Goal: Complete application form

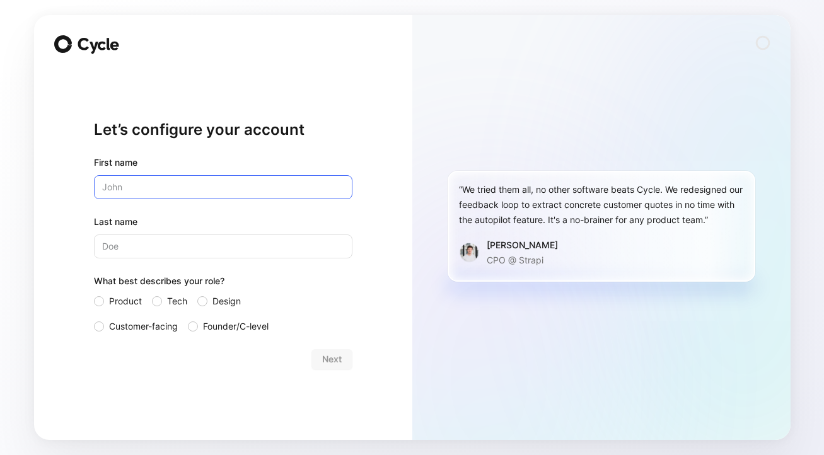
click at [226, 190] on input "text" at bounding box center [223, 187] width 259 height 24
type input "Serene"
click at [175, 242] on input "Last name" at bounding box center [223, 247] width 259 height 24
type input "C"
click at [139, 302] on span "Product" at bounding box center [125, 301] width 33 height 15
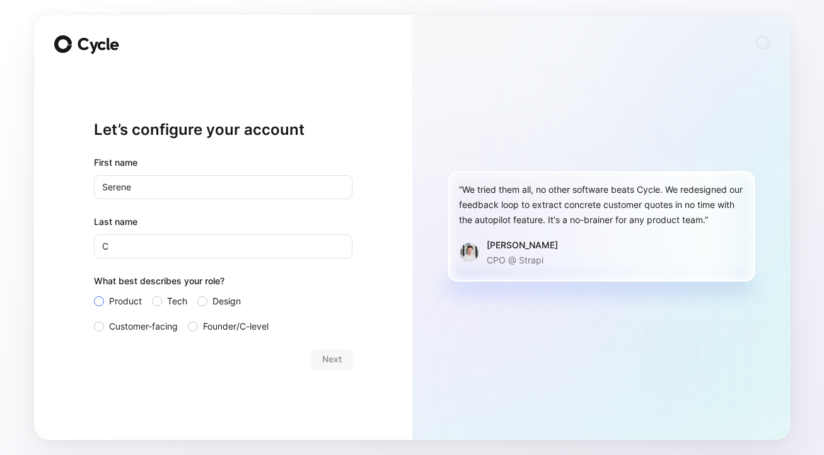
click at [94, 294] on input "Product" at bounding box center [94, 294] width 0 height 0
click at [324, 356] on span "Next" at bounding box center [332, 359] width 20 height 15
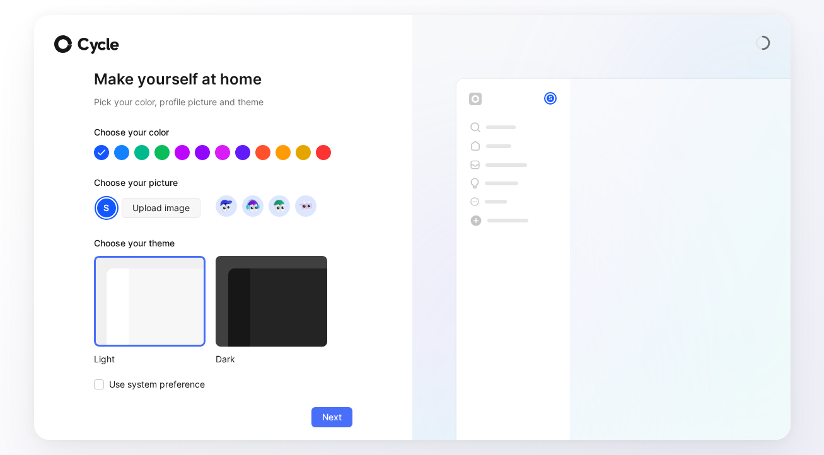
click at [292, 333] on div at bounding box center [272, 301] width 112 height 91
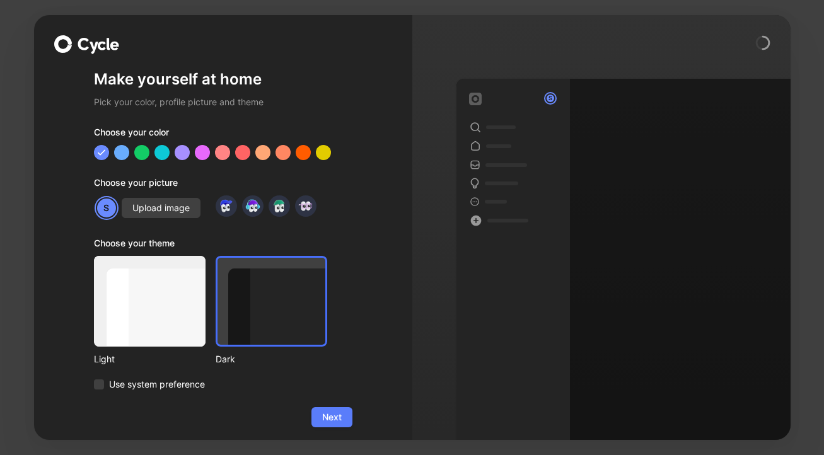
click at [315, 415] on button "Next" at bounding box center [332, 417] width 41 height 20
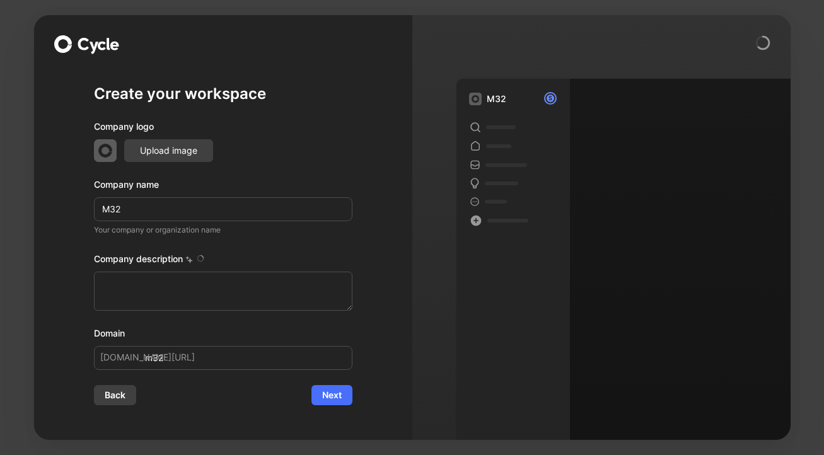
type textarea "Let's build the future together. Join us."
click at [322, 390] on span "Next" at bounding box center [332, 395] width 20 height 15
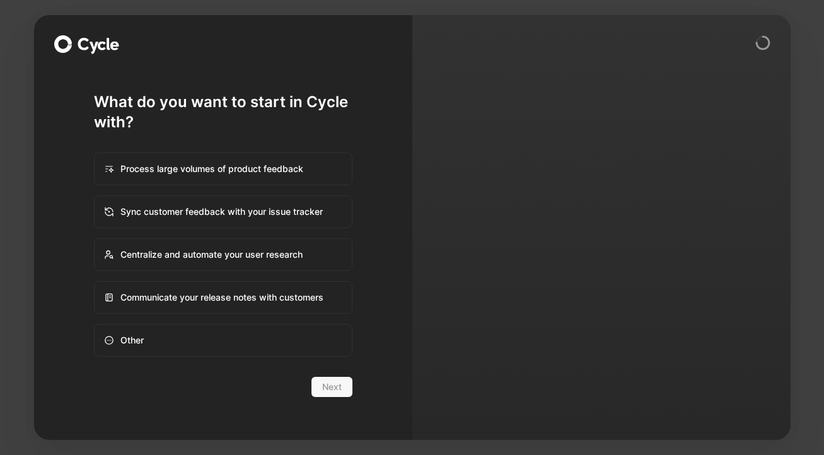
click at [290, 158] on div "Process large volumes of product feedback" at bounding box center [223, 169] width 256 height 30
click at [95, 154] on input "Process large volumes of product feedback" at bounding box center [95, 153] width 1 height 1
radio input "true"
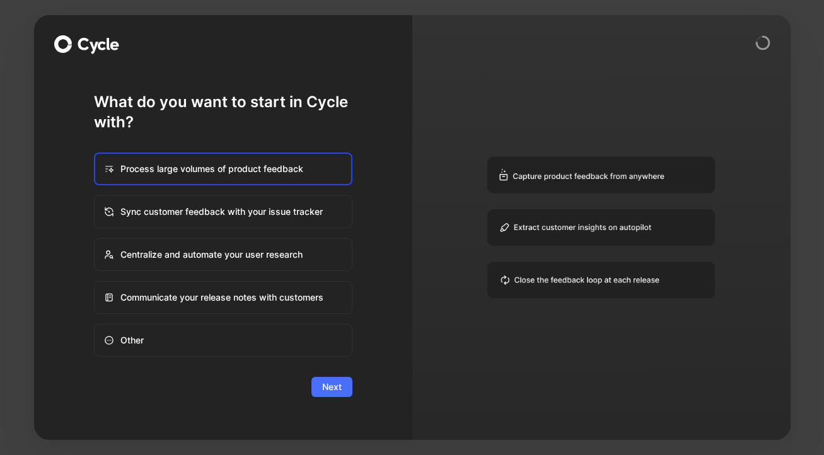
click at [250, 199] on div "Sync customer feedback with your issue tracker" at bounding box center [223, 212] width 256 height 30
click at [95, 197] on input "Sync customer feedback with your issue tracker" at bounding box center [95, 196] width 1 height 1
radio input "true"
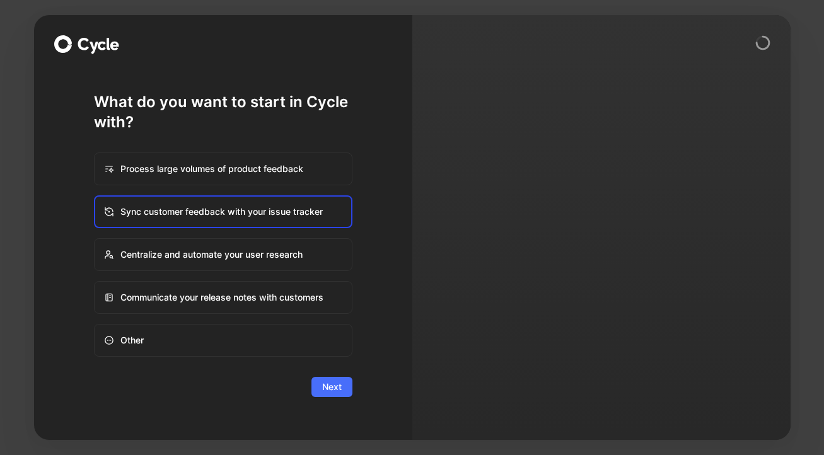
click at [267, 168] on div "Process large volumes of product feedback" at bounding box center [223, 169] width 256 height 30
click at [95, 154] on input "Process large volumes of product feedback" at bounding box center [95, 153] width 1 height 1
radio input "true"
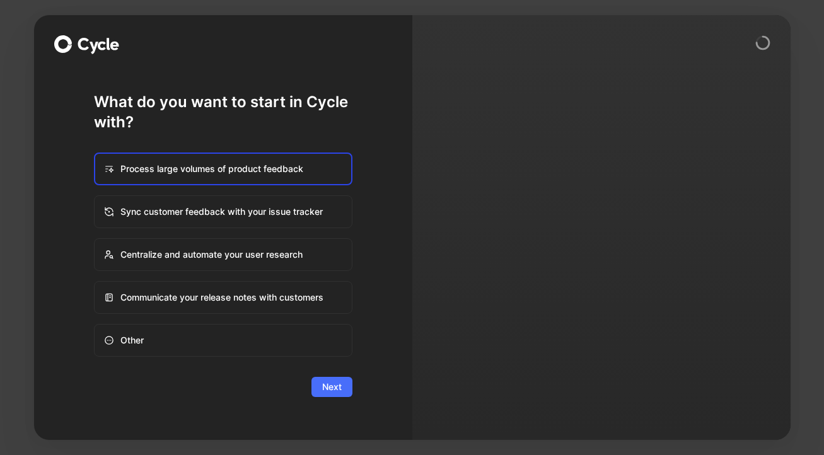
click at [261, 257] on div "Centralize and automate your user research" at bounding box center [223, 255] width 256 height 30
click at [95, 240] on input "Centralize and automate your user research" at bounding box center [95, 239] width 1 height 1
radio input "true"
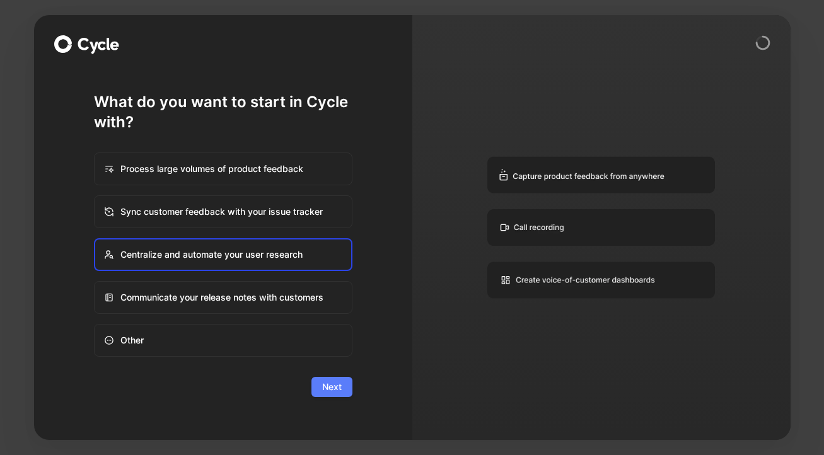
click at [328, 391] on span "Next" at bounding box center [332, 387] width 20 height 15
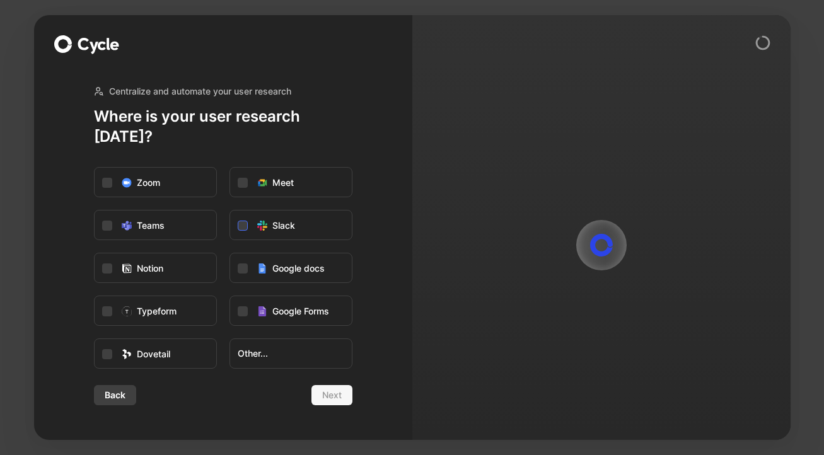
click at [254, 212] on label "Slack" at bounding box center [291, 226] width 122 height 30
click at [230, 211] on input "Slack" at bounding box center [230, 211] width 0 height 0
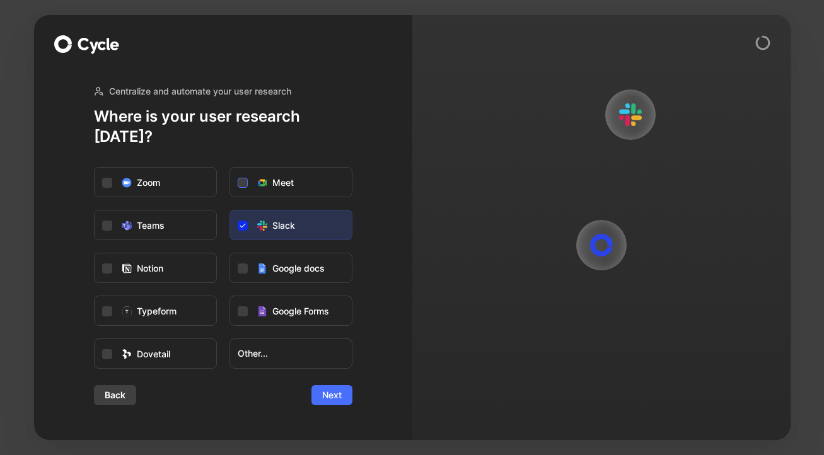
click at [283, 179] on div "Meet" at bounding box center [282, 182] width 21 height 15
click at [230, 168] on input "Meet" at bounding box center [230, 168] width 0 height 0
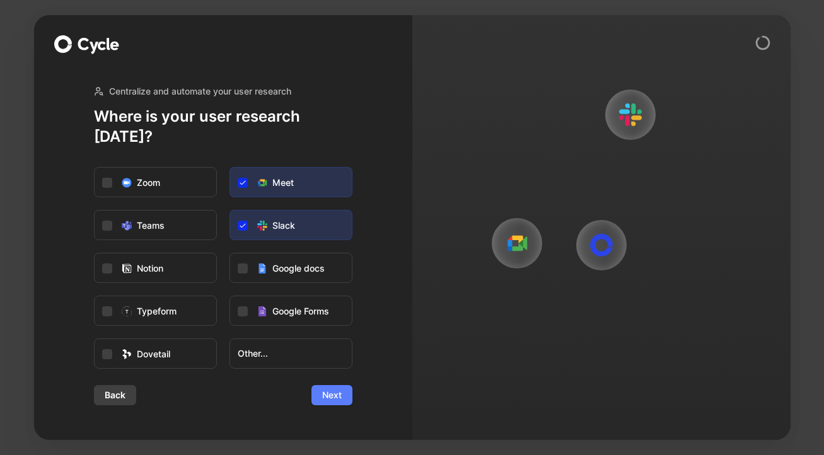
click at [336, 388] on span "Next" at bounding box center [332, 395] width 20 height 15
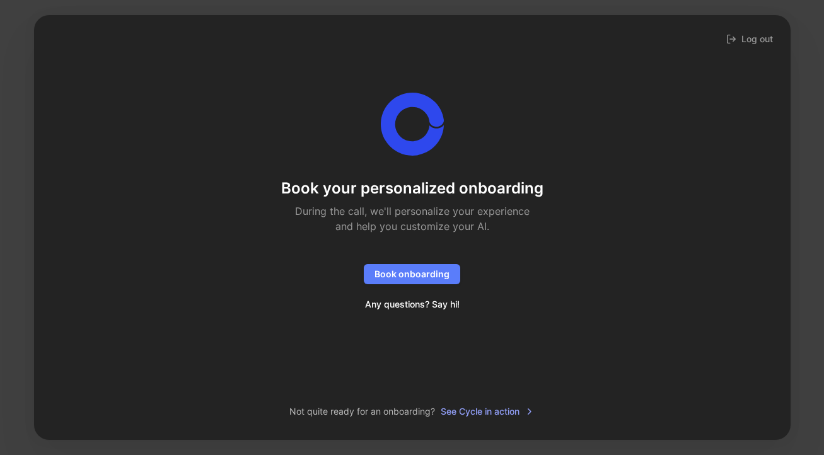
click at [414, 278] on span "Book onboarding" at bounding box center [412, 274] width 75 height 15
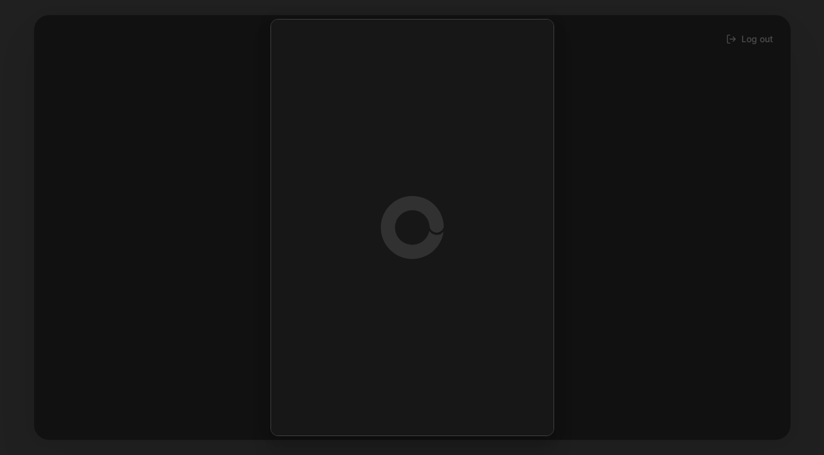
click at [614, 176] on div at bounding box center [412, 227] width 824 height 455
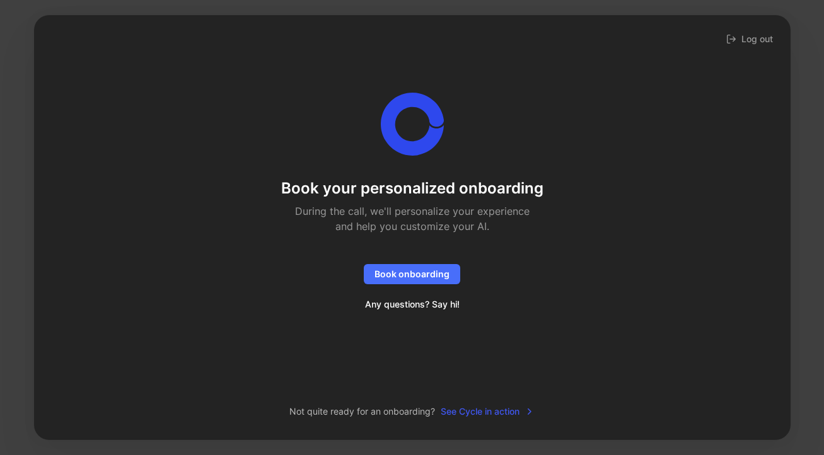
click at [488, 417] on span "See Cycle in action" at bounding box center [488, 411] width 94 height 15
click at [419, 273] on span "Book onboarding" at bounding box center [412, 274] width 75 height 15
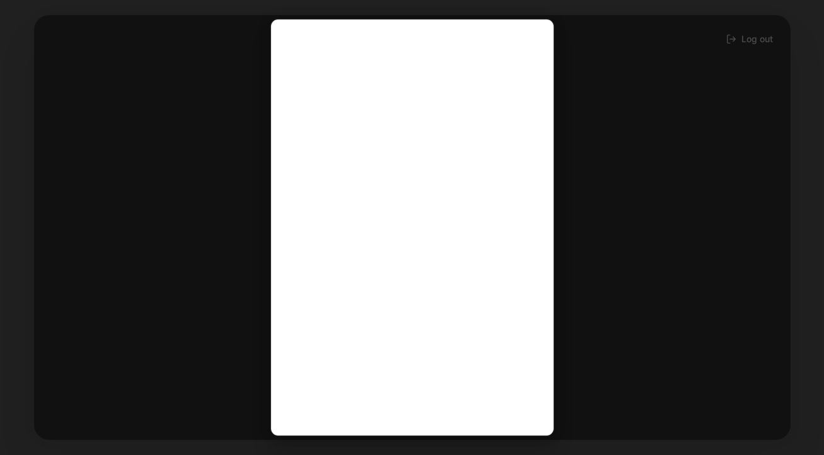
drag, startPoint x: 794, startPoint y: 175, endPoint x: 713, endPoint y: 190, distance: 82.7
click at [794, 175] on div at bounding box center [412, 227] width 824 height 455
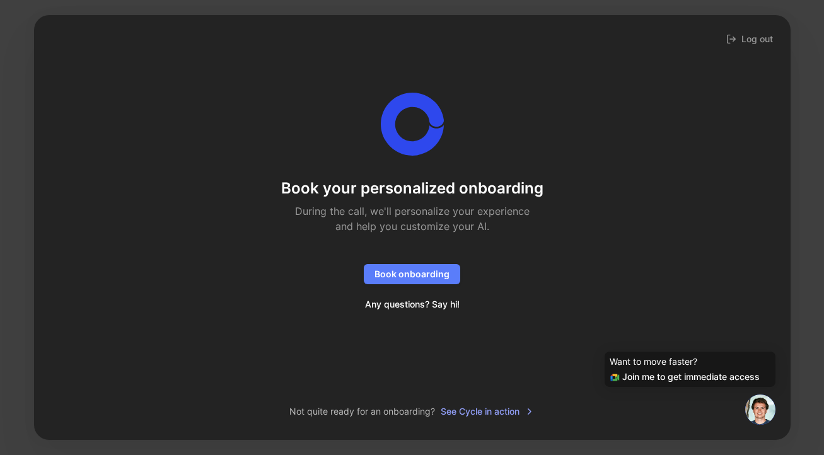
click at [448, 282] on button "Book onboarding" at bounding box center [412, 274] width 97 height 20
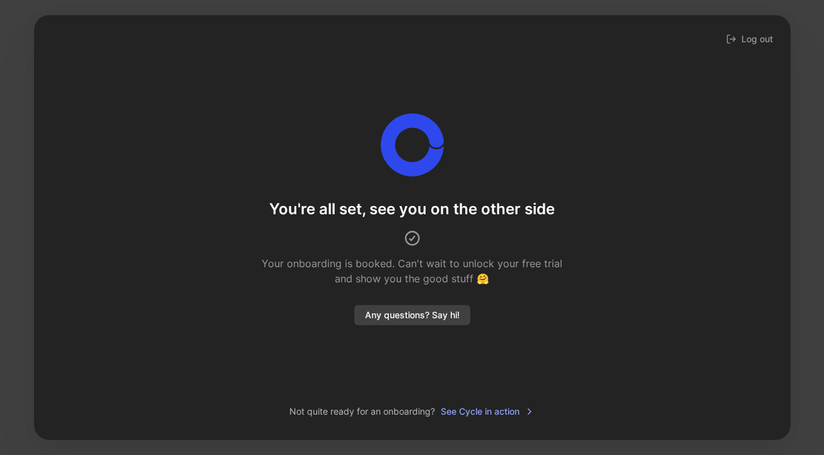
click at [440, 316] on span "Any questions? Say hi!" at bounding box center [412, 315] width 95 height 15
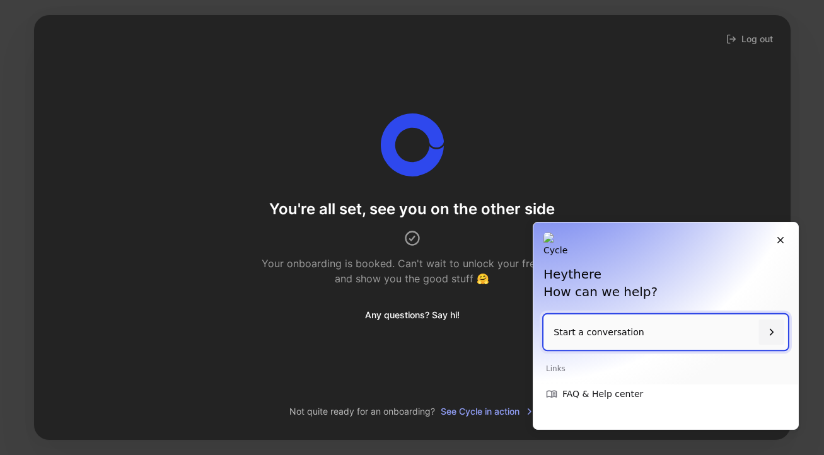
click at [624, 344] on p "Start a conversation" at bounding box center [654, 333] width 200 height 36
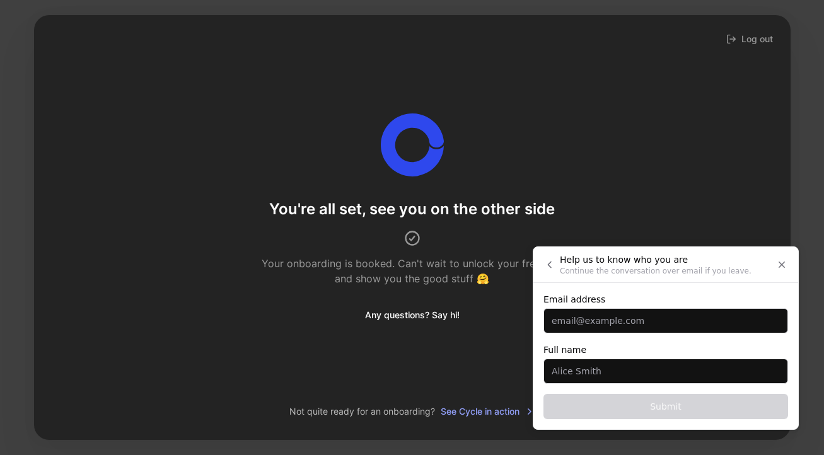
click at [614, 327] on input "Email address" at bounding box center [666, 320] width 245 height 25
type input "s@m32.ai"
type input "h"
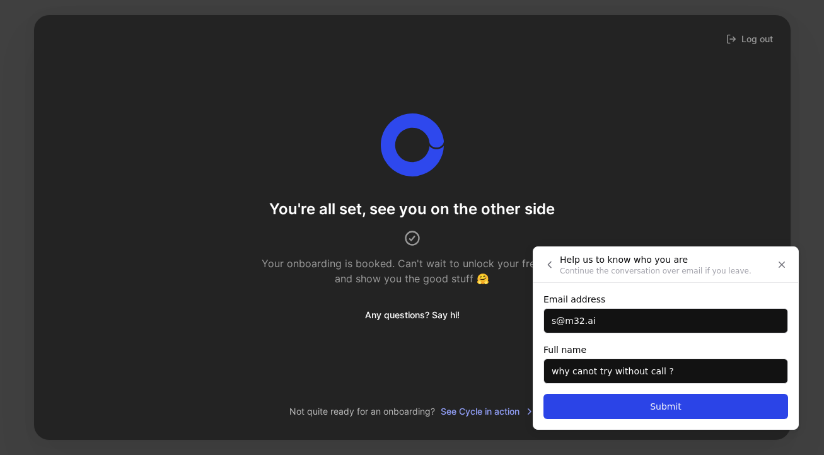
click at [580, 374] on input "why canot try without call ?" at bounding box center [666, 371] width 245 height 25
click at [585, 375] on input "why canot try without call ?" at bounding box center [666, 371] width 245 height 25
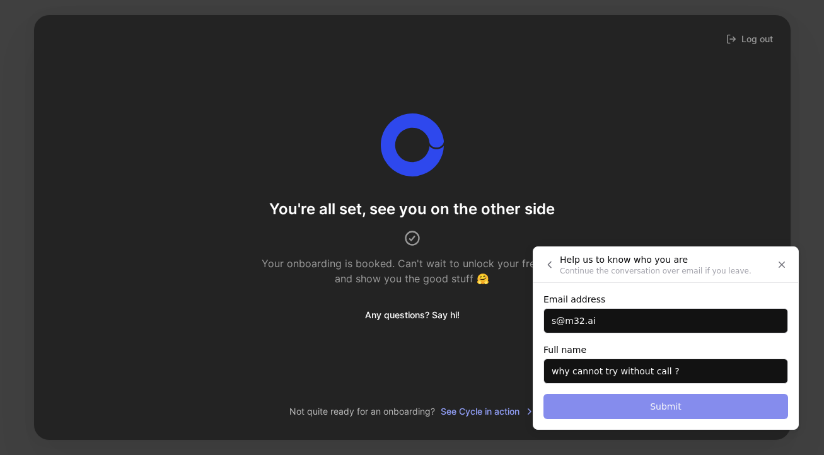
type input "why cannot try without call ?"
click at [667, 412] on span "Submit" at bounding box center [666, 406] width 32 height 15
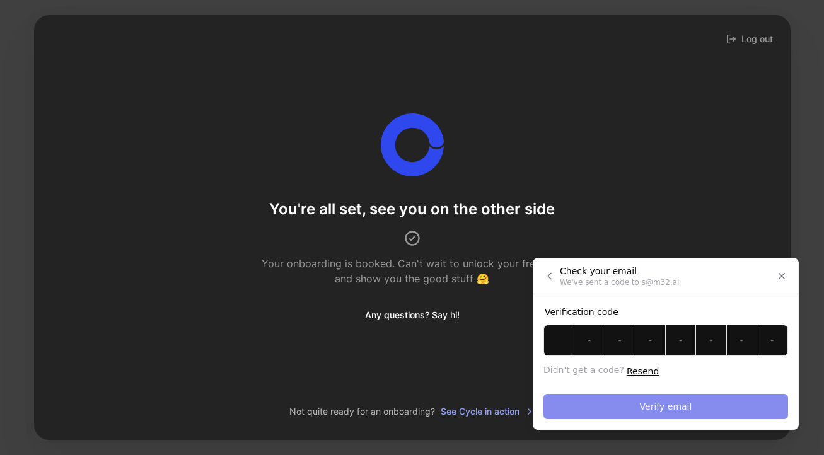
paste input "I"
type input "I"
type input "X"
type input "Y"
type input "U"
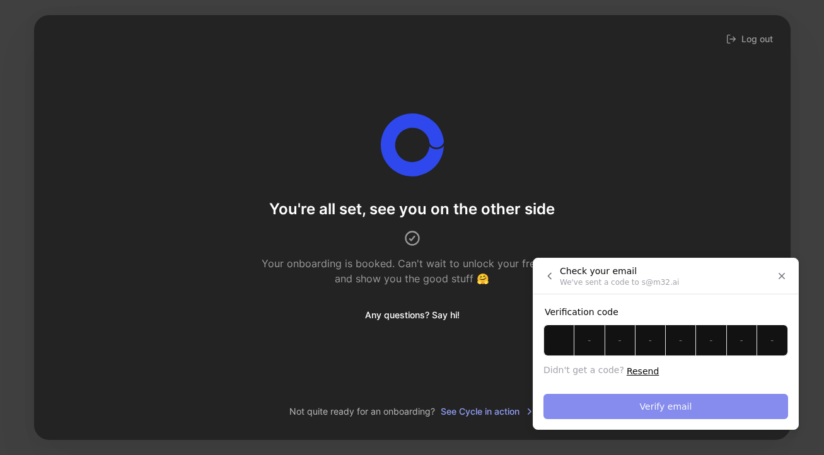
type input "O"
type input "Q"
type input "D"
type input "S"
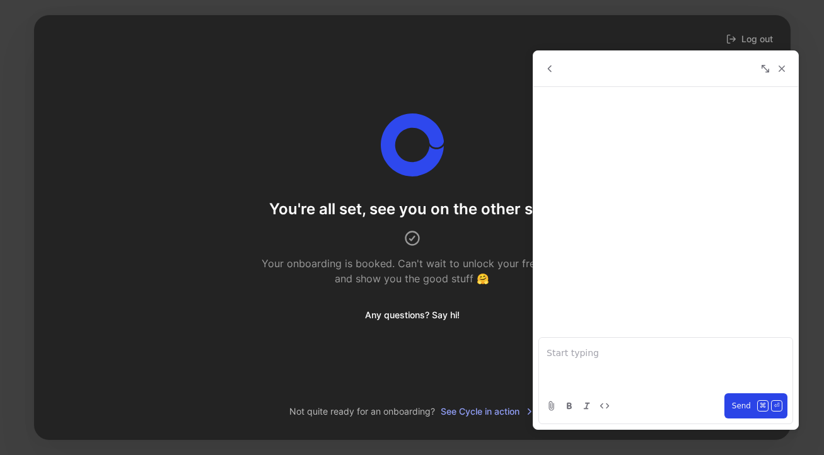
click at [597, 364] on div at bounding box center [666, 363] width 254 height 50
click at [739, 404] on span "Send" at bounding box center [741, 406] width 19 height 15
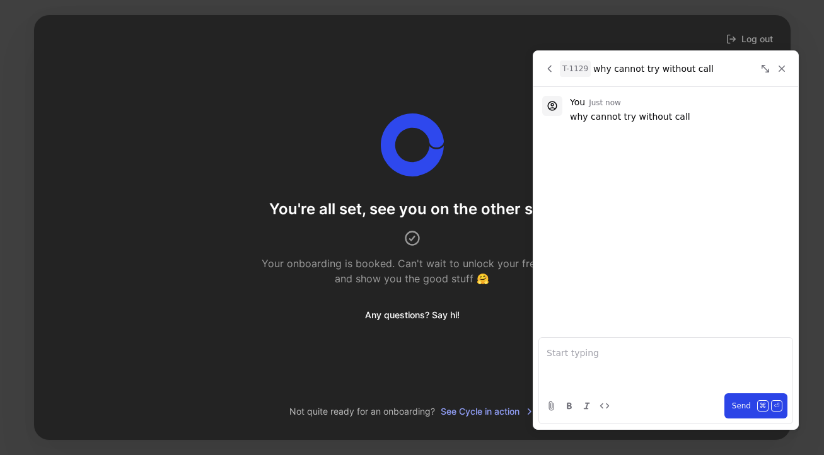
click at [583, 352] on p at bounding box center [666, 353] width 238 height 15
